Goal: Task Accomplishment & Management: Use online tool/utility

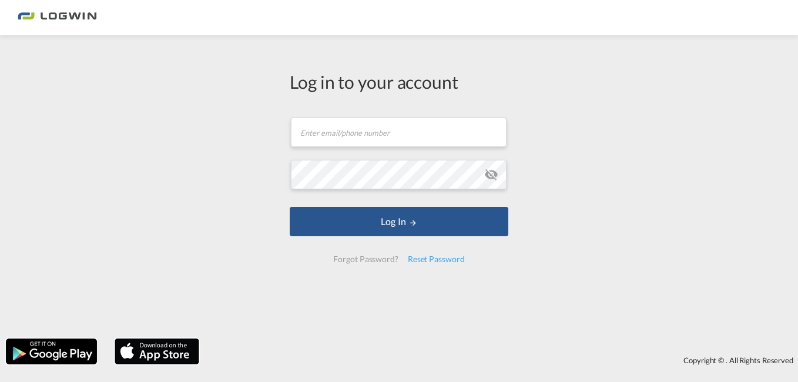
click at [437, 333] on div "Copyright © . All Rights Reserved" at bounding box center [399, 352] width 798 height 38
click at [324, 130] on input "text" at bounding box center [399, 132] width 216 height 29
type input "[PERSON_NAME][EMAIL_ADDRESS][PERSON_NAME][DOMAIN_NAME]"
click at [492, 173] on md-icon "icon-eye-off" at bounding box center [491, 174] width 14 height 14
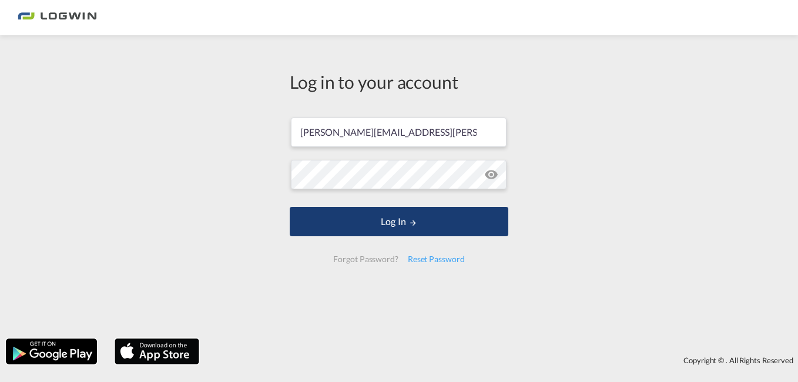
click at [431, 217] on button "Log In" at bounding box center [399, 221] width 219 height 29
